Goal: Task Accomplishment & Management: Use online tool/utility

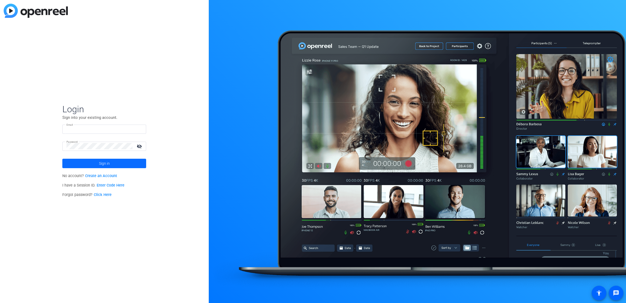
type input "[EMAIL_ADDRESS][DOMAIN_NAME]"
click at [133, 162] on span at bounding box center [104, 163] width 84 height 13
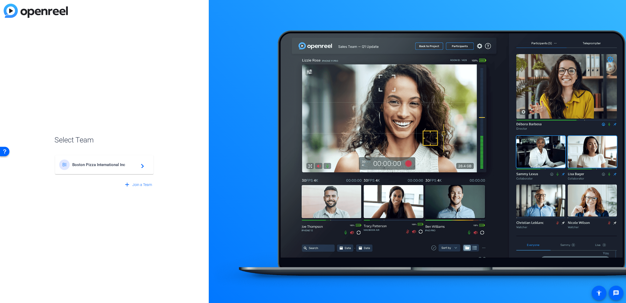
click at [113, 170] on mat-card-content "BI Boston Pizza International Inc navigate_next" at bounding box center [104, 164] width 98 height 19
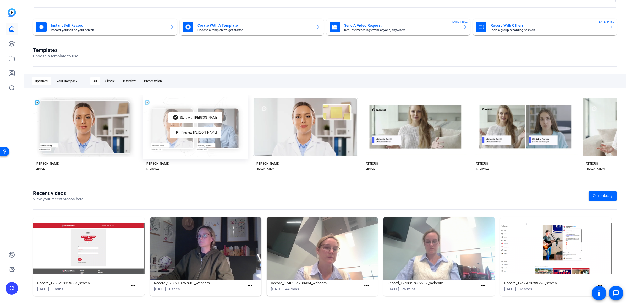
scroll to position [21, 0]
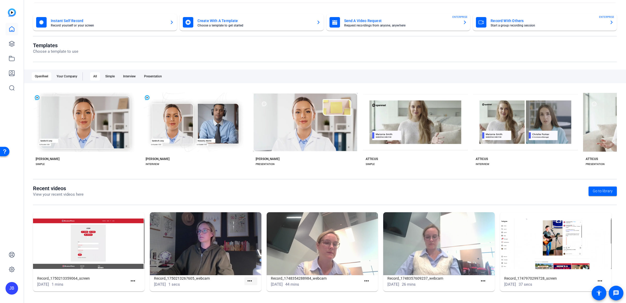
click at [249, 280] on mat-icon "more_horiz" at bounding box center [249, 280] width 7 height 7
click at [141, 193] on div at bounding box center [313, 151] width 626 height 303
click at [597, 192] on span "Go to library" at bounding box center [603, 191] width 20 height 6
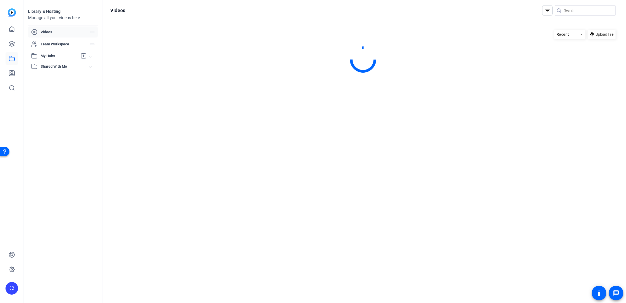
scroll to position [0, 0]
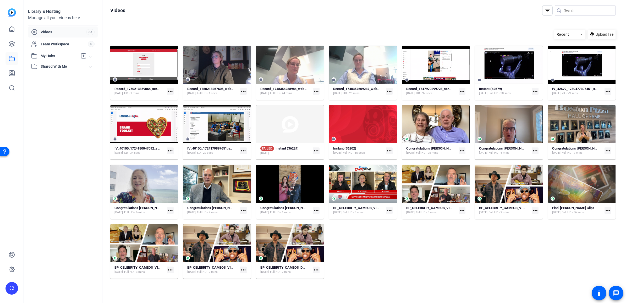
click at [172, 92] on mat-icon "more_horiz" at bounding box center [170, 91] width 7 height 7
click at [271, 26] on div at bounding box center [313, 151] width 626 height 303
click at [243, 92] on mat-icon "more_horiz" at bounding box center [243, 91] width 7 height 7
click at [233, 55] on div at bounding box center [313, 151] width 626 height 303
click at [228, 63] on div at bounding box center [225, 65] width 12 height 12
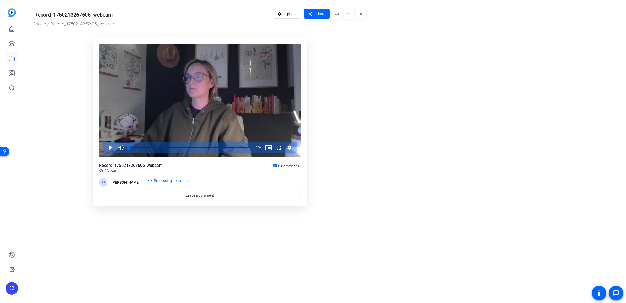
click at [350, 14] on mat-icon "more_horiz" at bounding box center [348, 13] width 9 height 9
click at [369, 54] on span "Delete" at bounding box center [359, 56] width 23 height 6
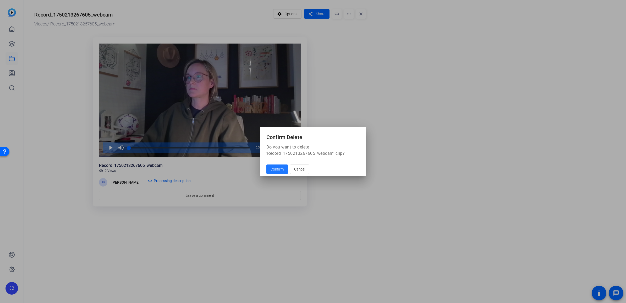
click at [278, 170] on span "Confirm" at bounding box center [277, 169] width 13 height 6
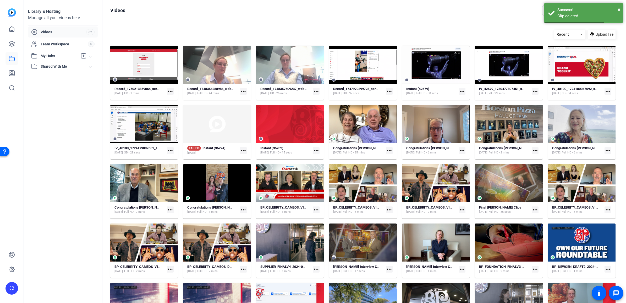
click at [241, 90] on mat-icon "more_horiz" at bounding box center [243, 91] width 7 height 7
click at [237, 70] on div at bounding box center [313, 151] width 626 height 303
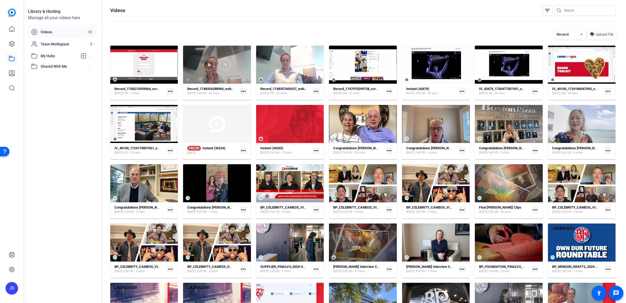
click at [232, 79] on div at bounding box center [217, 65] width 68 height 38
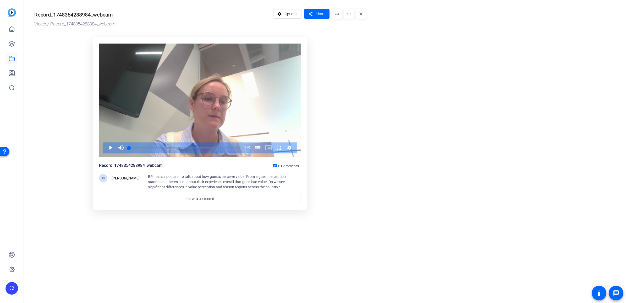
click at [347, 13] on mat-icon "more_horiz" at bounding box center [348, 13] width 9 height 9
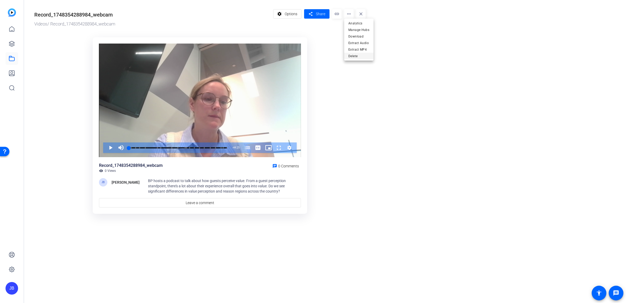
click at [357, 54] on span "Delete" at bounding box center [358, 56] width 21 height 6
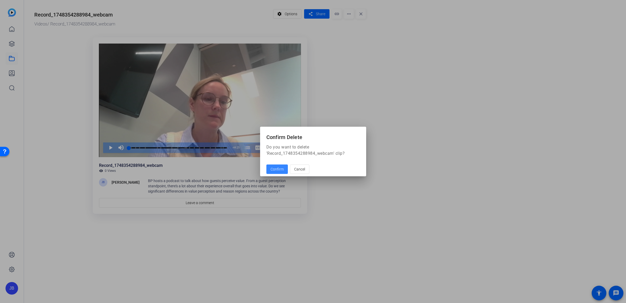
click at [277, 167] on span "Confirm" at bounding box center [277, 169] width 13 height 6
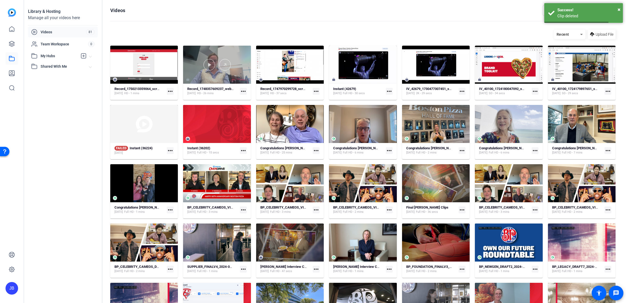
click at [237, 62] on div at bounding box center [217, 65] width 68 height 12
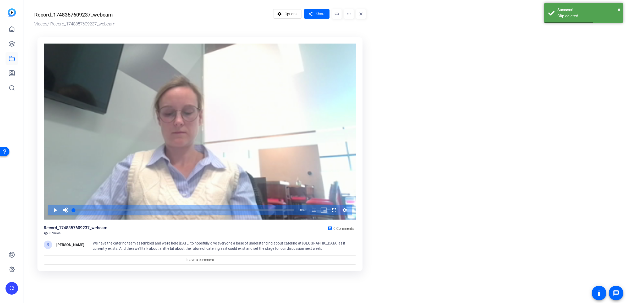
click at [347, 13] on mat-icon "more_horiz" at bounding box center [348, 13] width 9 height 9
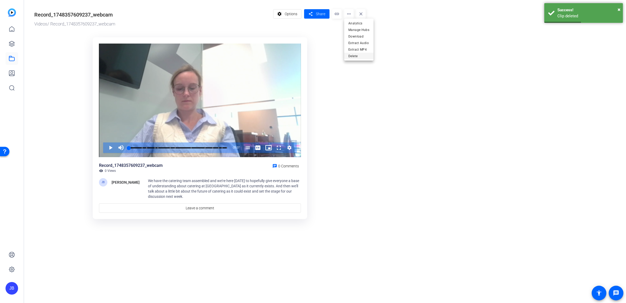
click at [358, 54] on span "Delete" at bounding box center [358, 56] width 21 height 6
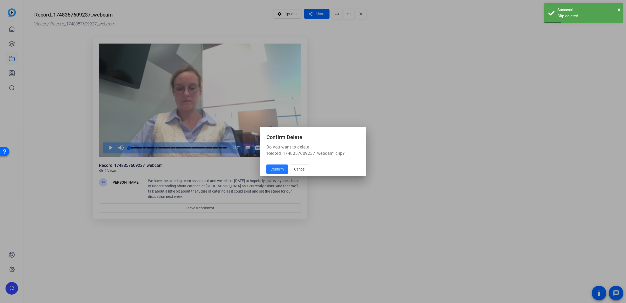
click at [278, 169] on span "Confirm" at bounding box center [277, 169] width 13 height 6
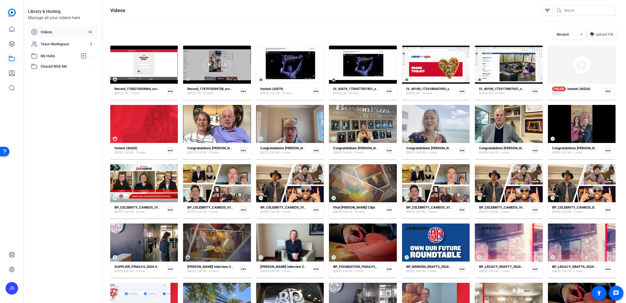
click at [244, 61] on div at bounding box center [217, 65] width 68 height 12
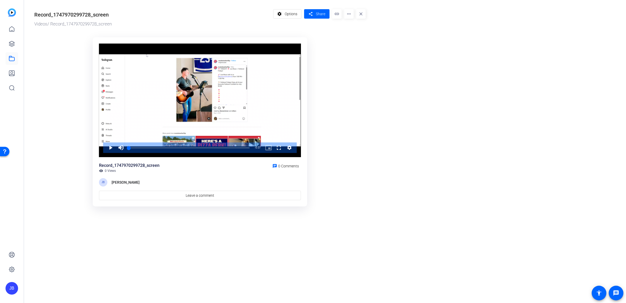
click at [346, 15] on mat-icon "more_horiz" at bounding box center [348, 13] width 9 height 9
click at [351, 56] on span "Delete" at bounding box center [358, 56] width 21 height 6
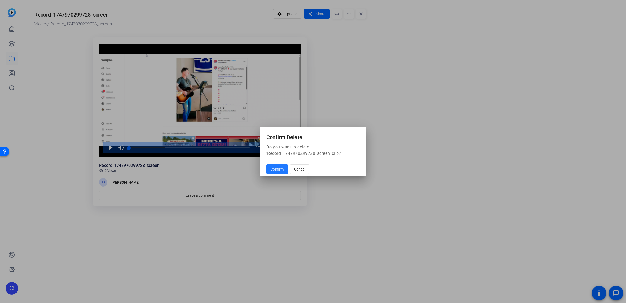
click at [277, 168] on span "Confirm" at bounding box center [277, 169] width 13 height 6
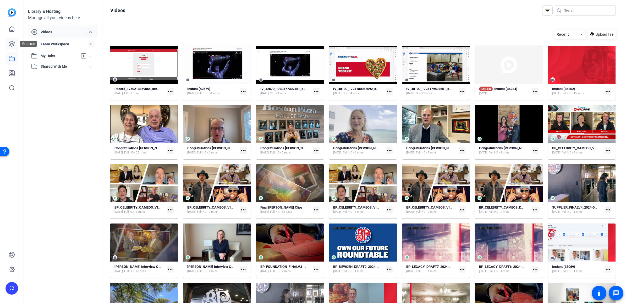
click at [14, 43] on icon at bounding box center [11, 43] width 5 height 5
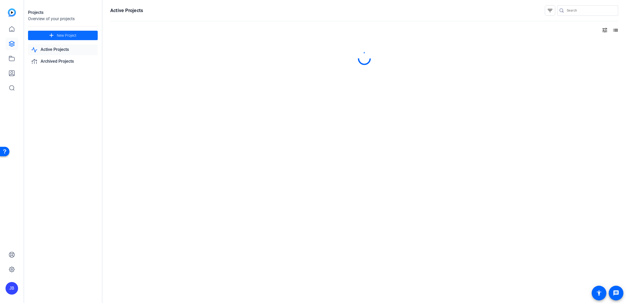
click at [56, 31] on span at bounding box center [63, 35] width 70 height 13
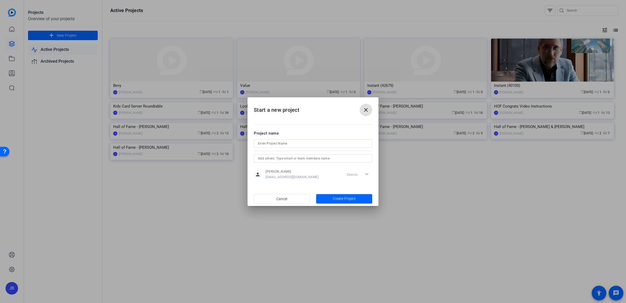
click at [286, 141] on input at bounding box center [313, 143] width 110 height 6
type input "Bevy"
click at [331, 199] on span "button" at bounding box center [344, 198] width 56 height 13
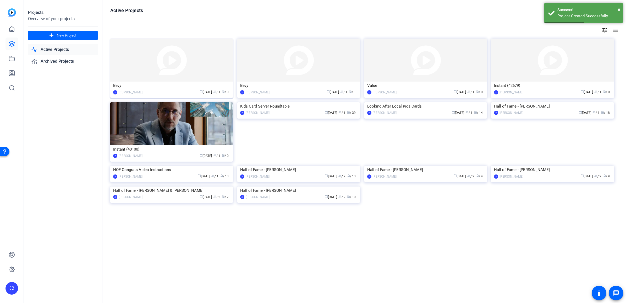
click at [194, 67] on img at bounding box center [171, 60] width 123 height 43
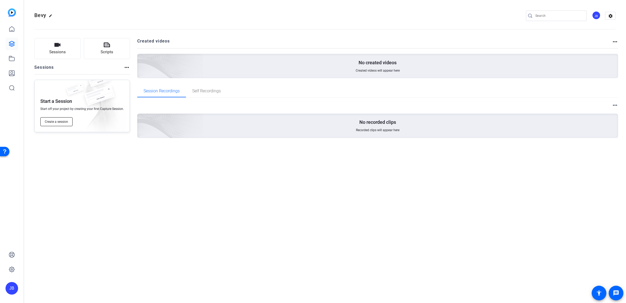
click at [62, 118] on button "Create a session" at bounding box center [56, 121] width 32 height 9
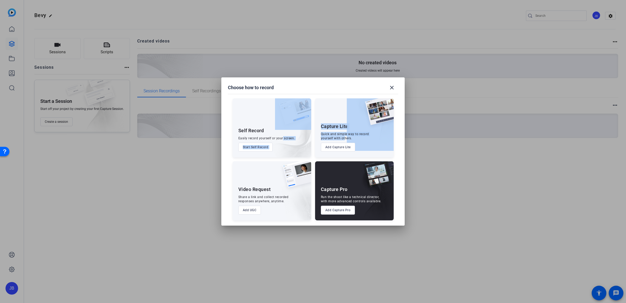
drag, startPoint x: 305, startPoint y: 139, endPoint x: 345, endPoint y: 137, distance: 39.9
click at [345, 137] on div "Self Record Easily record yourself or your screen. Start Self Record Capture Li…" at bounding box center [313, 156] width 171 height 127
click at [345, 137] on div "Quick and simple way to record yourself with others." at bounding box center [345, 136] width 48 height 8
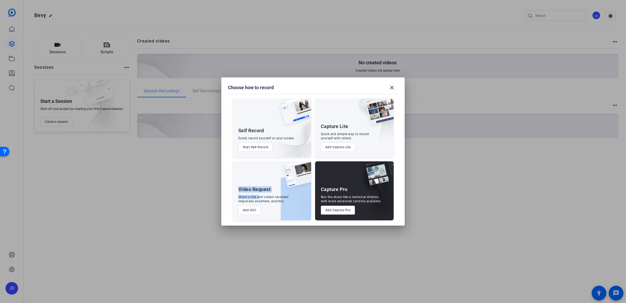
drag, startPoint x: 258, startPoint y: 195, endPoint x: 299, endPoint y: 195, distance: 40.6
click at [299, 195] on div "Video Request Share a link and collect recorded responses anywhere, anytime. Ad…" at bounding box center [272, 190] width 79 height 59
drag, startPoint x: 299, startPoint y: 195, endPoint x: 391, endPoint y: 89, distance: 140.5
click at [394, 88] on mat-icon "close" at bounding box center [392, 87] width 6 height 6
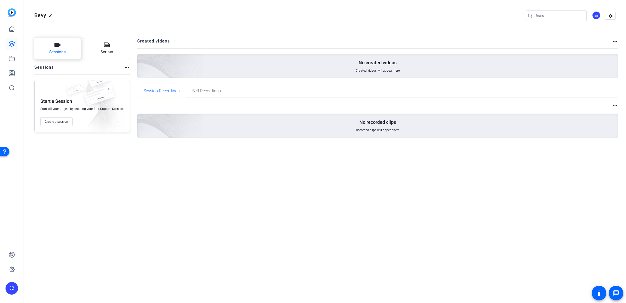
click at [62, 53] on span "Sessions" at bounding box center [57, 52] width 17 height 6
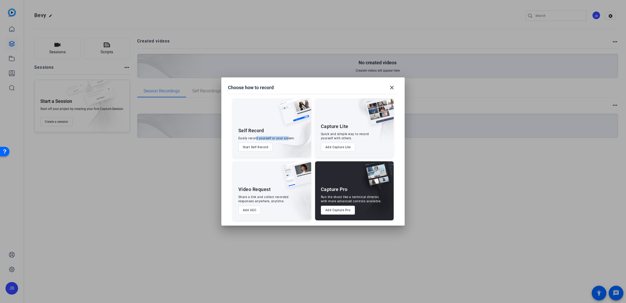
click at [288, 138] on div "Easily record yourself or your screen." at bounding box center [266, 138] width 57 height 4
drag, startPoint x: 288, startPoint y: 138, endPoint x: 266, endPoint y: 147, distance: 23.7
click at [266, 147] on button "Start Self Record" at bounding box center [255, 146] width 35 height 9
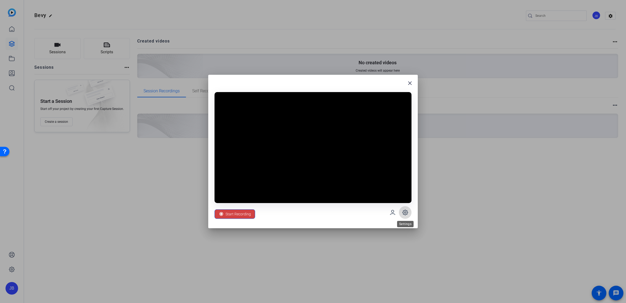
click at [401, 211] on span at bounding box center [405, 212] width 13 height 13
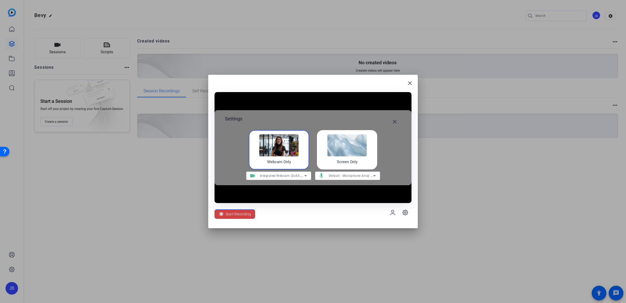
click at [356, 141] on img at bounding box center [346, 145] width 39 height 22
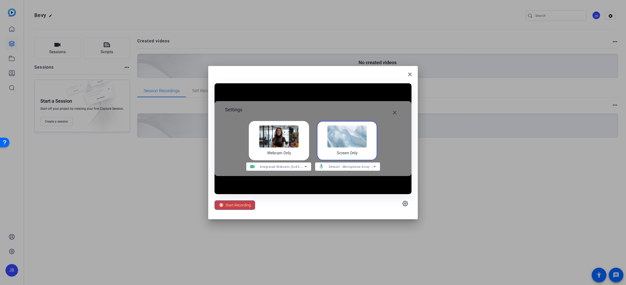
click at [243, 206] on span "Start Recording" at bounding box center [238, 205] width 25 height 10
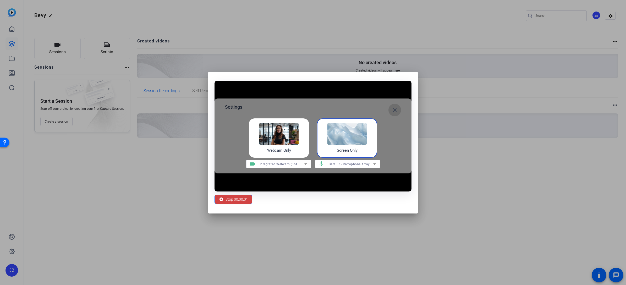
click at [397, 113] on span at bounding box center [394, 110] width 13 height 13
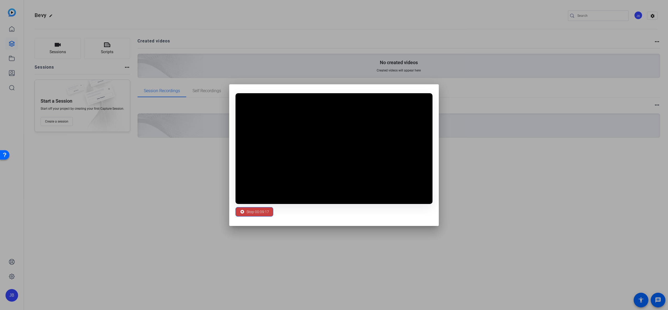
click at [263, 212] on span "Stop 00:09:17" at bounding box center [257, 212] width 23 height 10
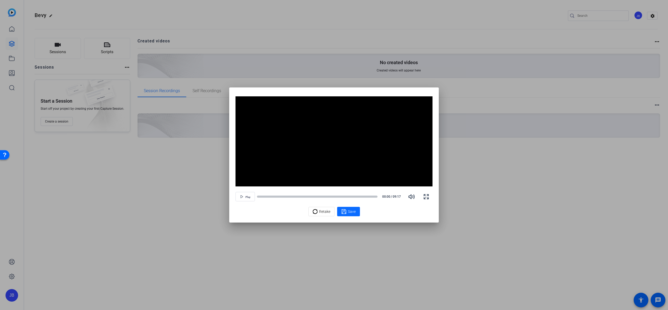
click at [351, 212] on span "Save" at bounding box center [352, 212] width 8 height 6
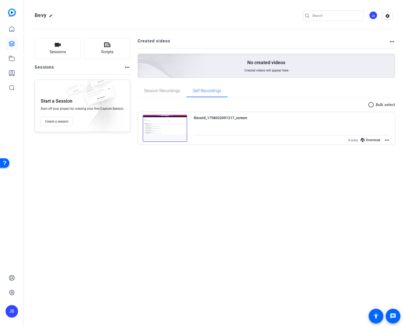
click at [374, 140] on div "Download" at bounding box center [370, 140] width 25 height 7
